Goal: Task Accomplishment & Management: Manage account settings

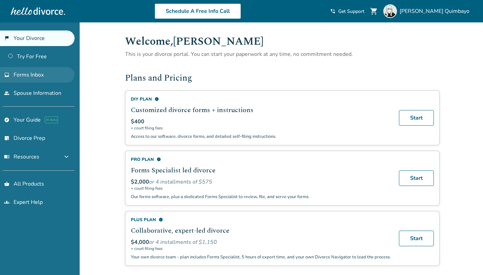
click at [36, 78] on span "Forms Inbox" at bounding box center [29, 74] width 30 height 7
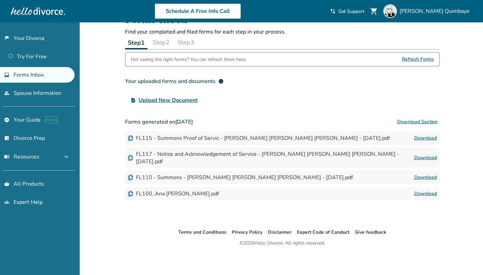
scroll to position [22, 0]
click at [433, 189] on link "Download" at bounding box center [425, 193] width 23 height 8
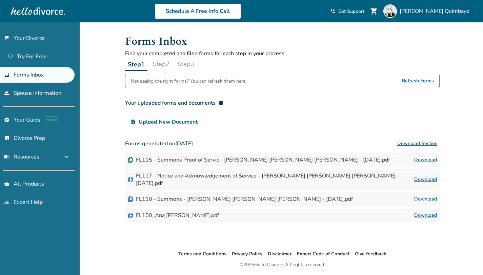
click at [164, 64] on button "Step 2" at bounding box center [161, 64] width 22 height 14
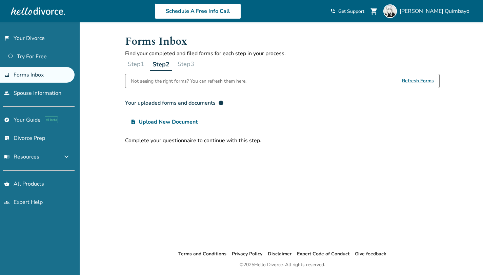
click at [189, 70] on button "Step 3" at bounding box center [186, 64] width 22 height 14
click at [166, 64] on button "Step 2" at bounding box center [161, 64] width 22 height 14
click at [141, 58] on button "Step 1" at bounding box center [136, 64] width 22 height 14
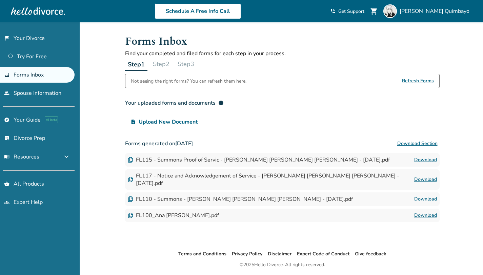
click at [167, 212] on div "FL100_Ana [PERSON_NAME].pdf" at bounding box center [173, 215] width 91 height 7
drag, startPoint x: 151, startPoint y: 210, endPoint x: 267, endPoint y: 158, distance: 127.6
click at [157, 212] on div "FL100_Ana [PERSON_NAME].pdf" at bounding box center [173, 215] width 91 height 7
